Goal: Task Accomplishment & Management: Use online tool/utility

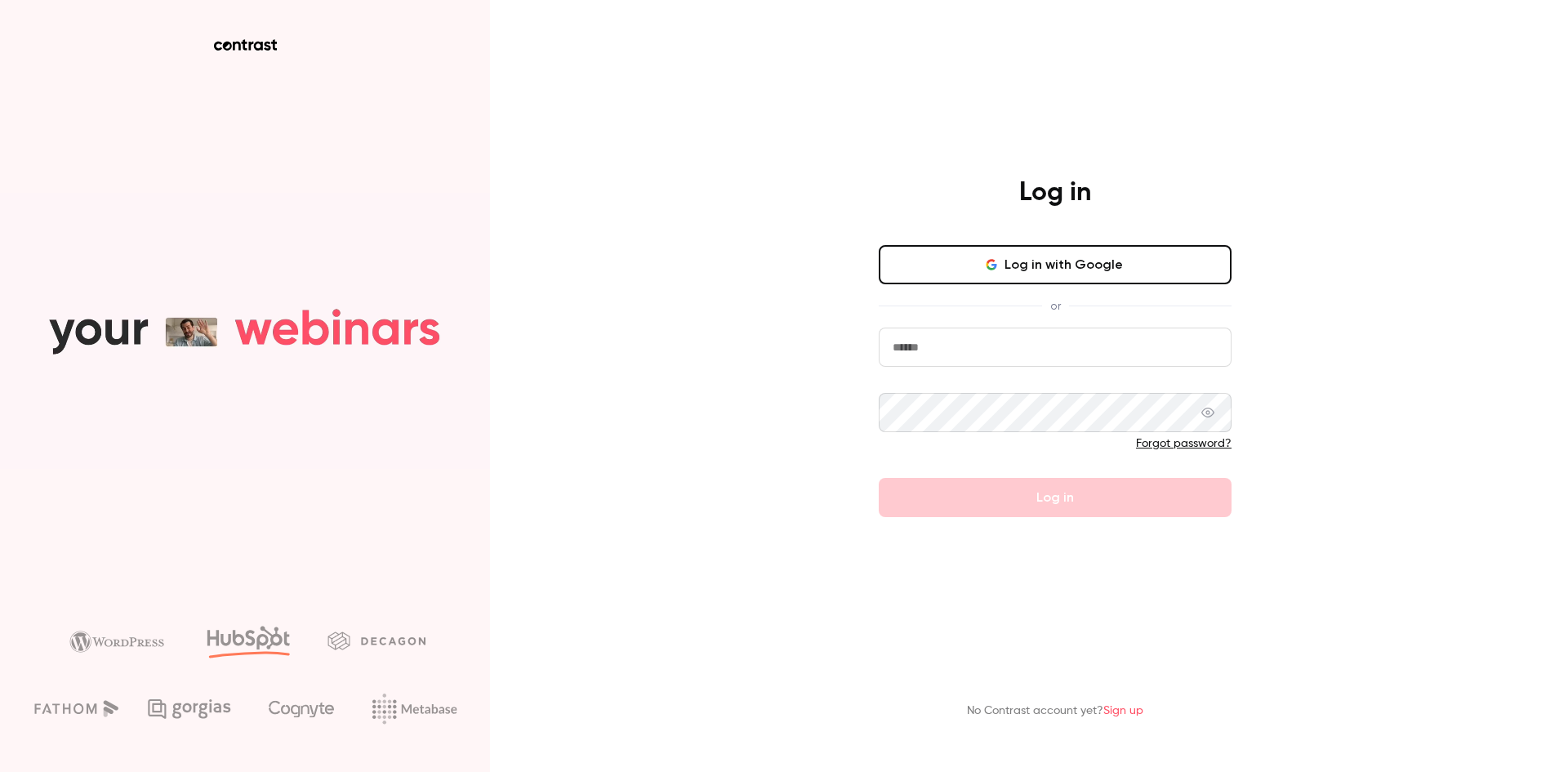
click at [1041, 264] on button "Log in with Google" at bounding box center [1054, 264] width 353 height 40
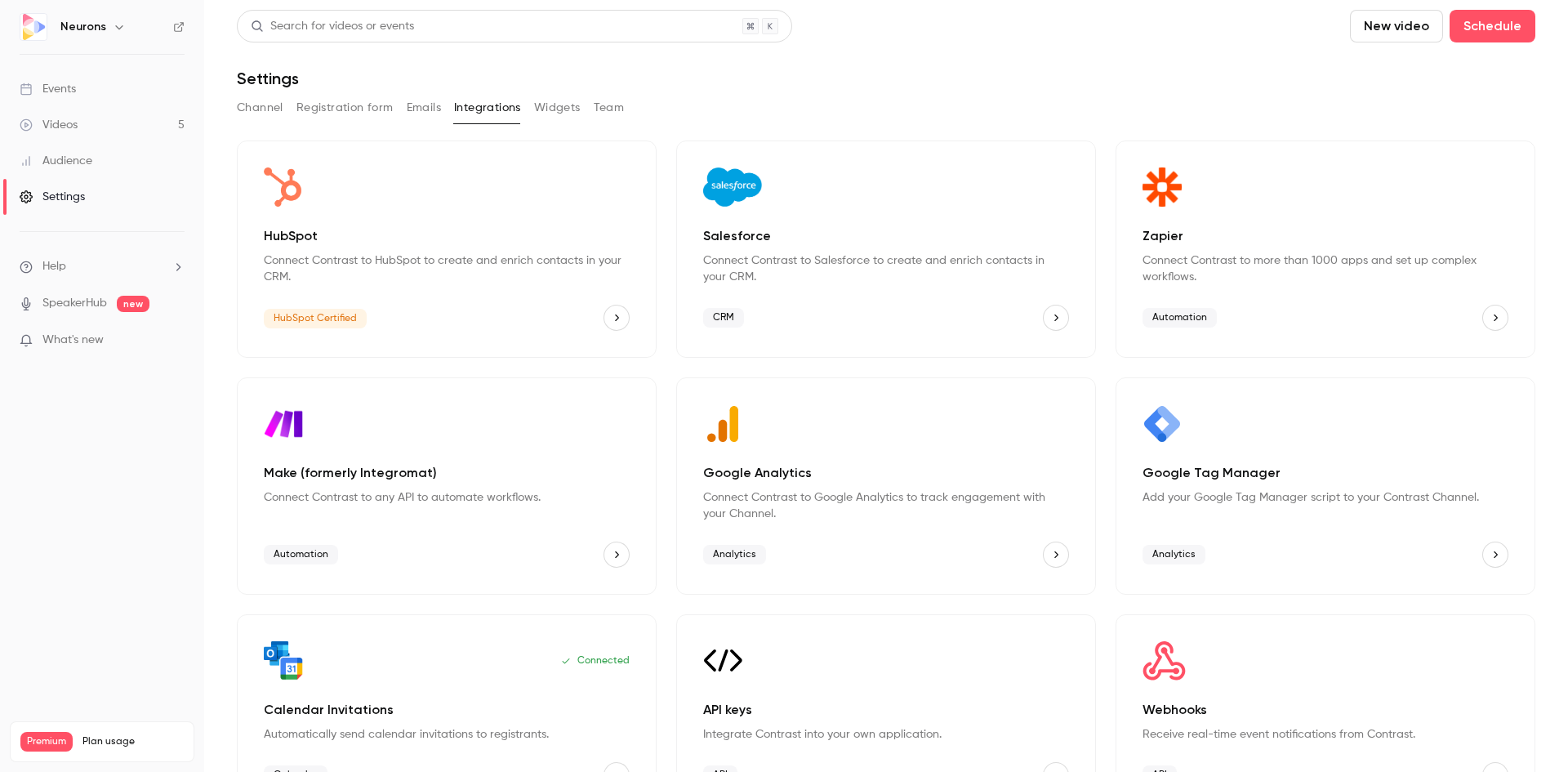
click at [464, 252] on p "Connect Contrast to HubSpot to create and enrich contacts in your CRM." at bounding box center [447, 269] width 366 height 33
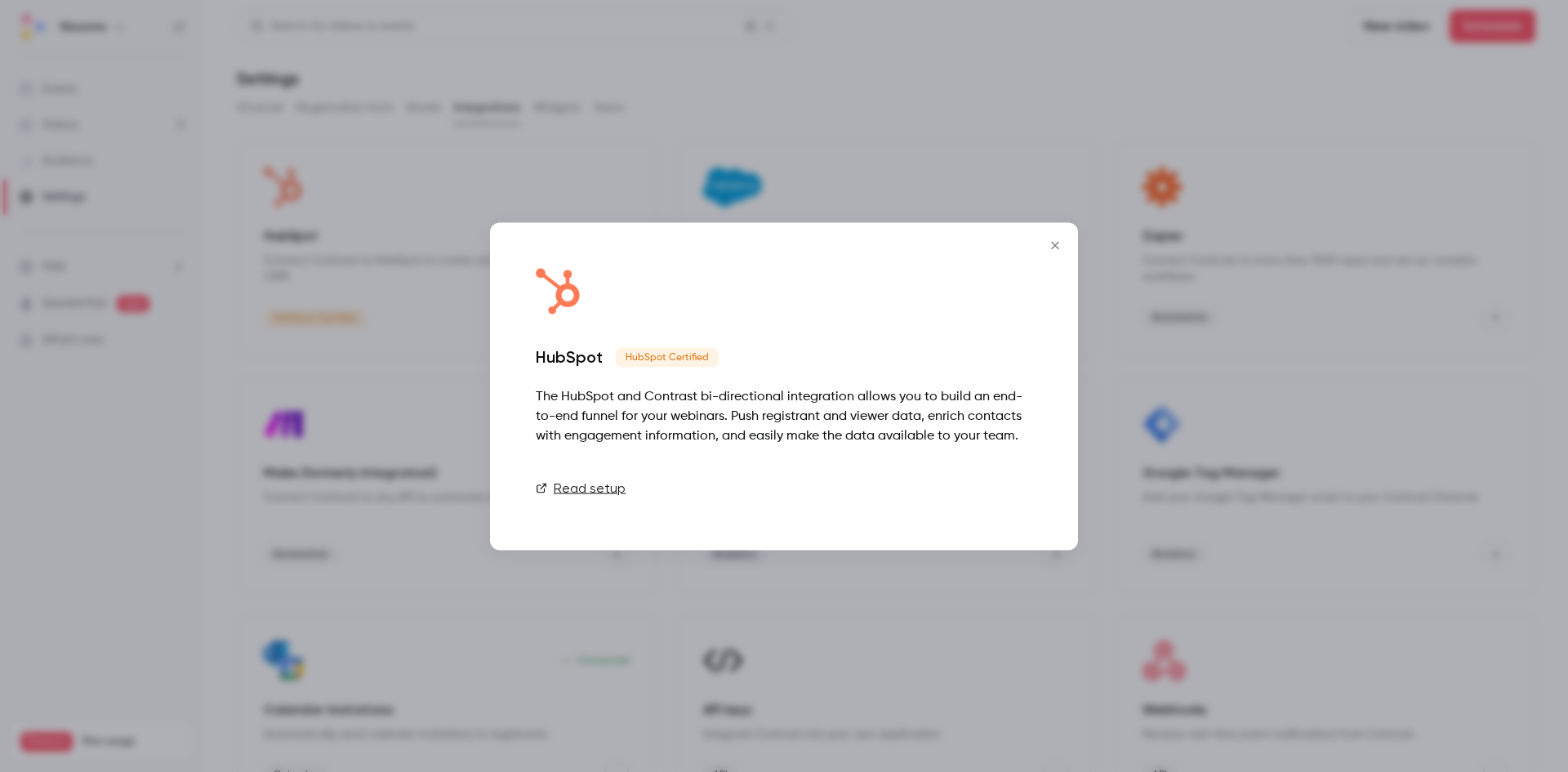
click at [988, 498] on link "Connect" at bounding box center [991, 488] width 82 height 33
